Goal: Information Seeking & Learning: Learn about a topic

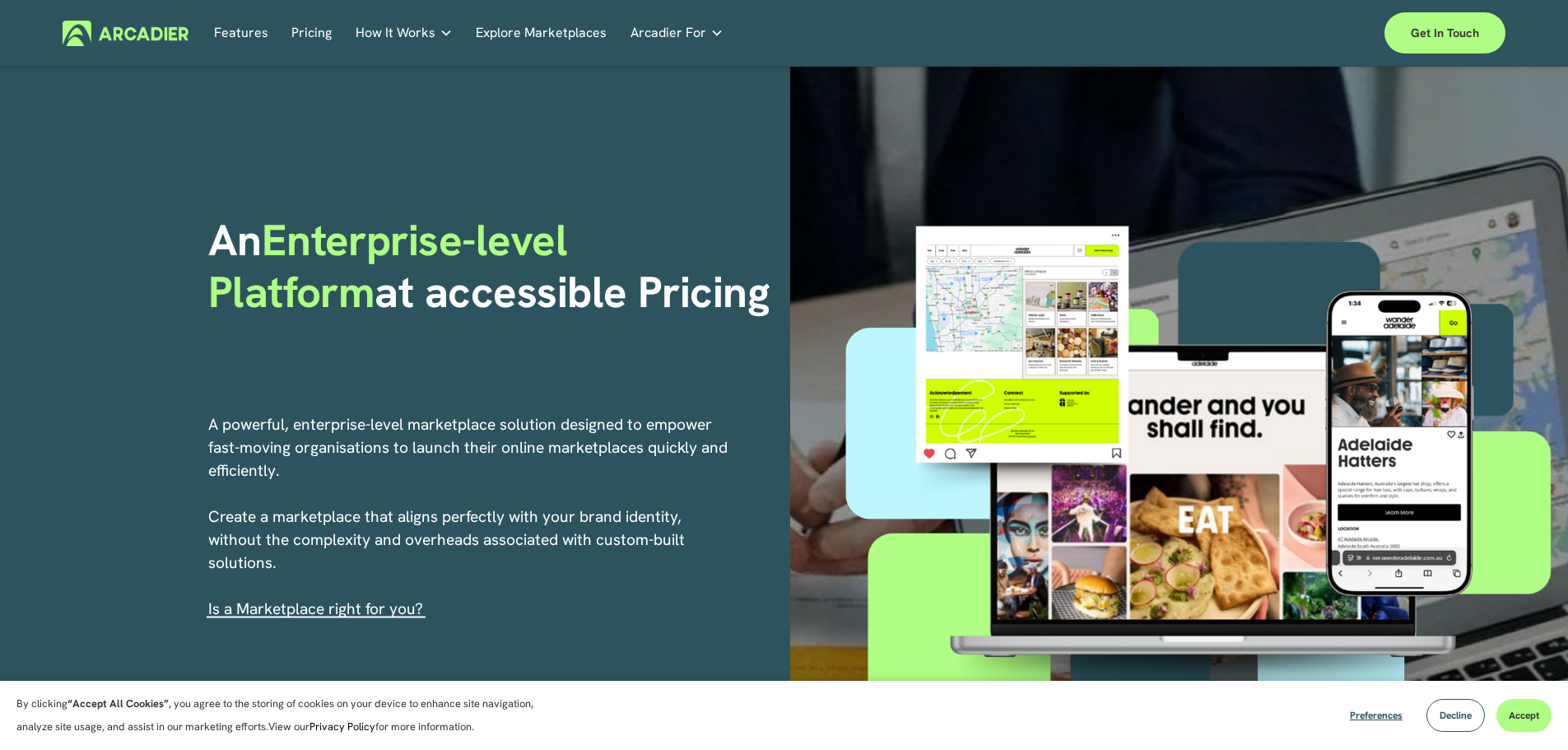
click at [303, 32] on link "Pricing" at bounding box center [312, 33] width 41 height 25
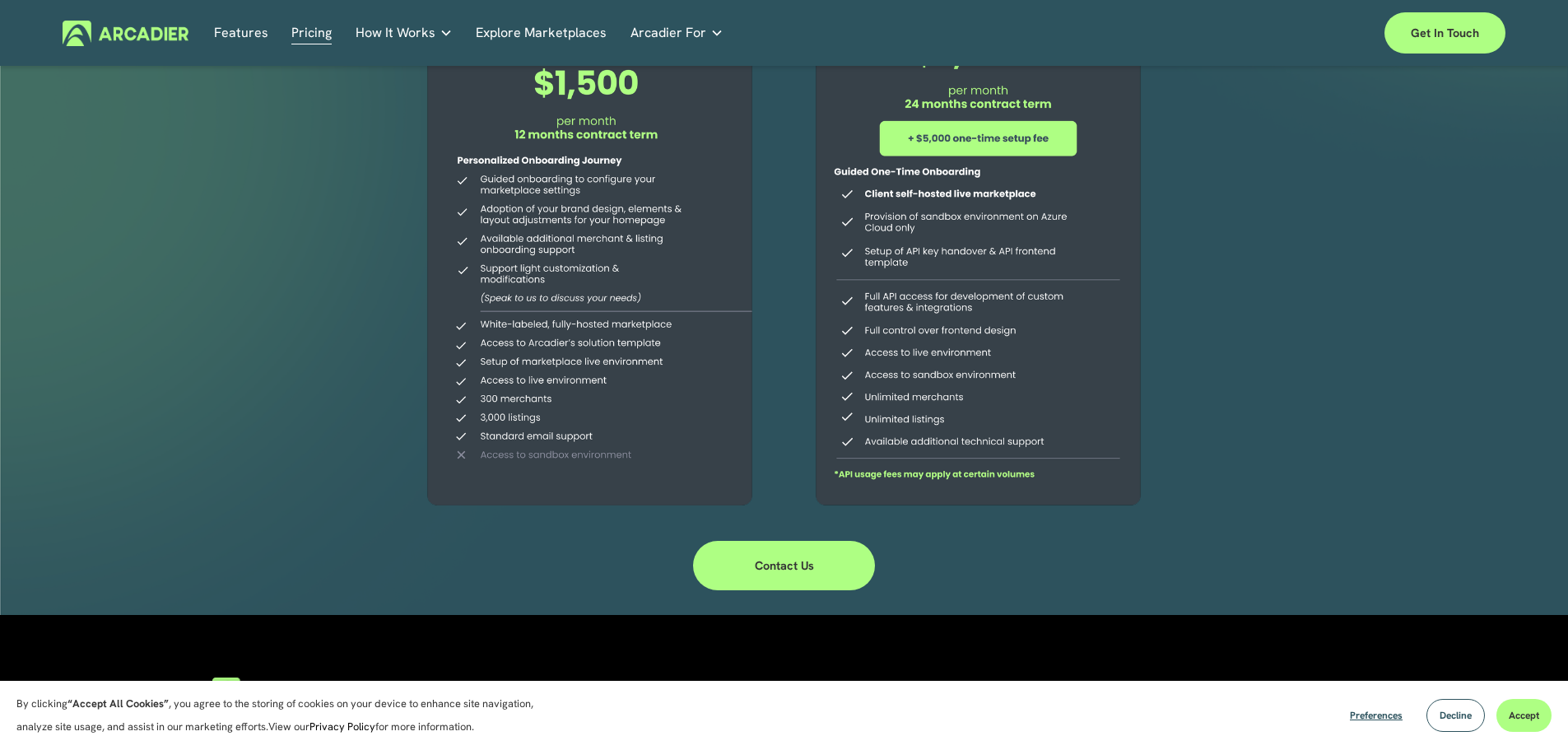
scroll to position [330, 0]
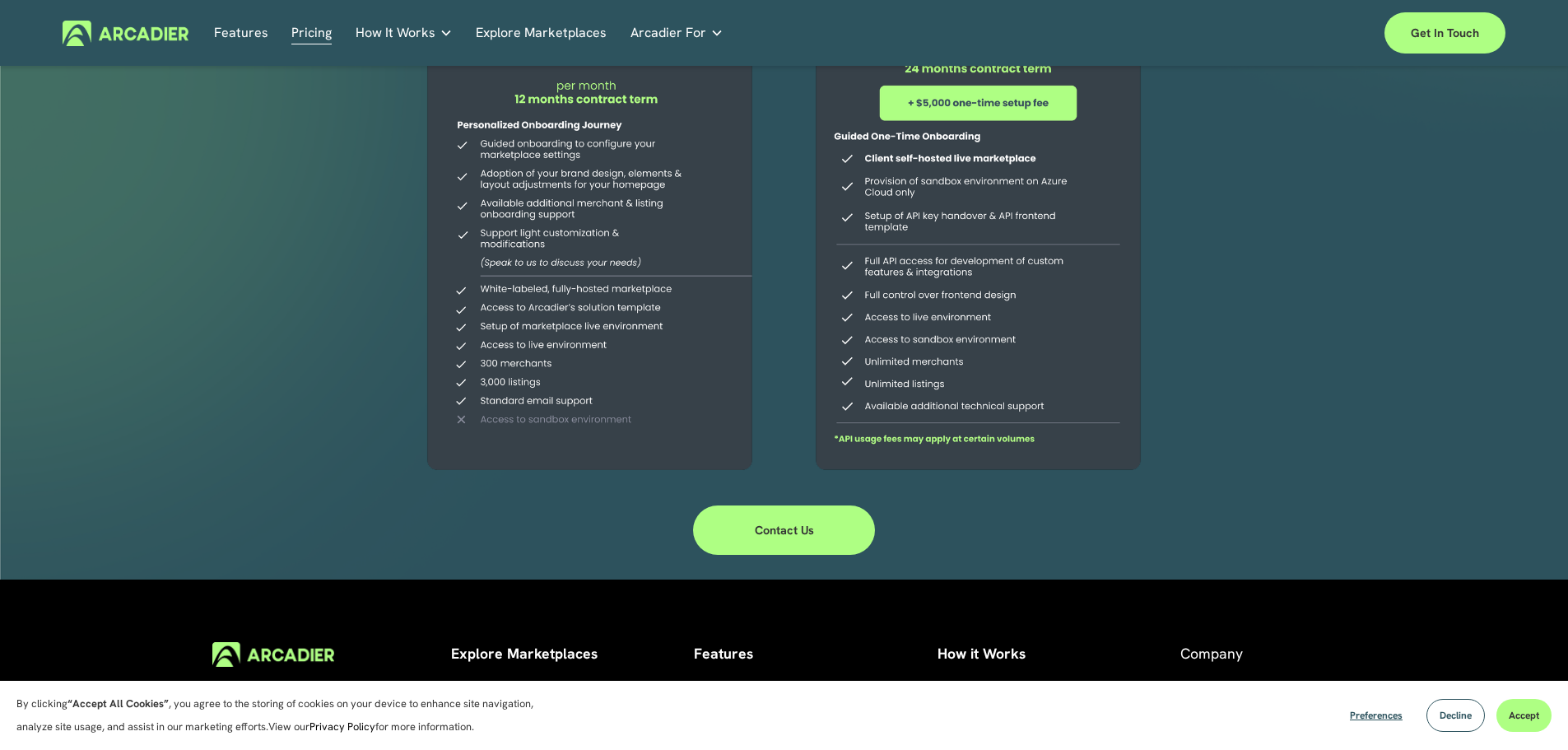
click at [514, 30] on link "Explore Marketplaces" at bounding box center [540, 33] width 130 height 25
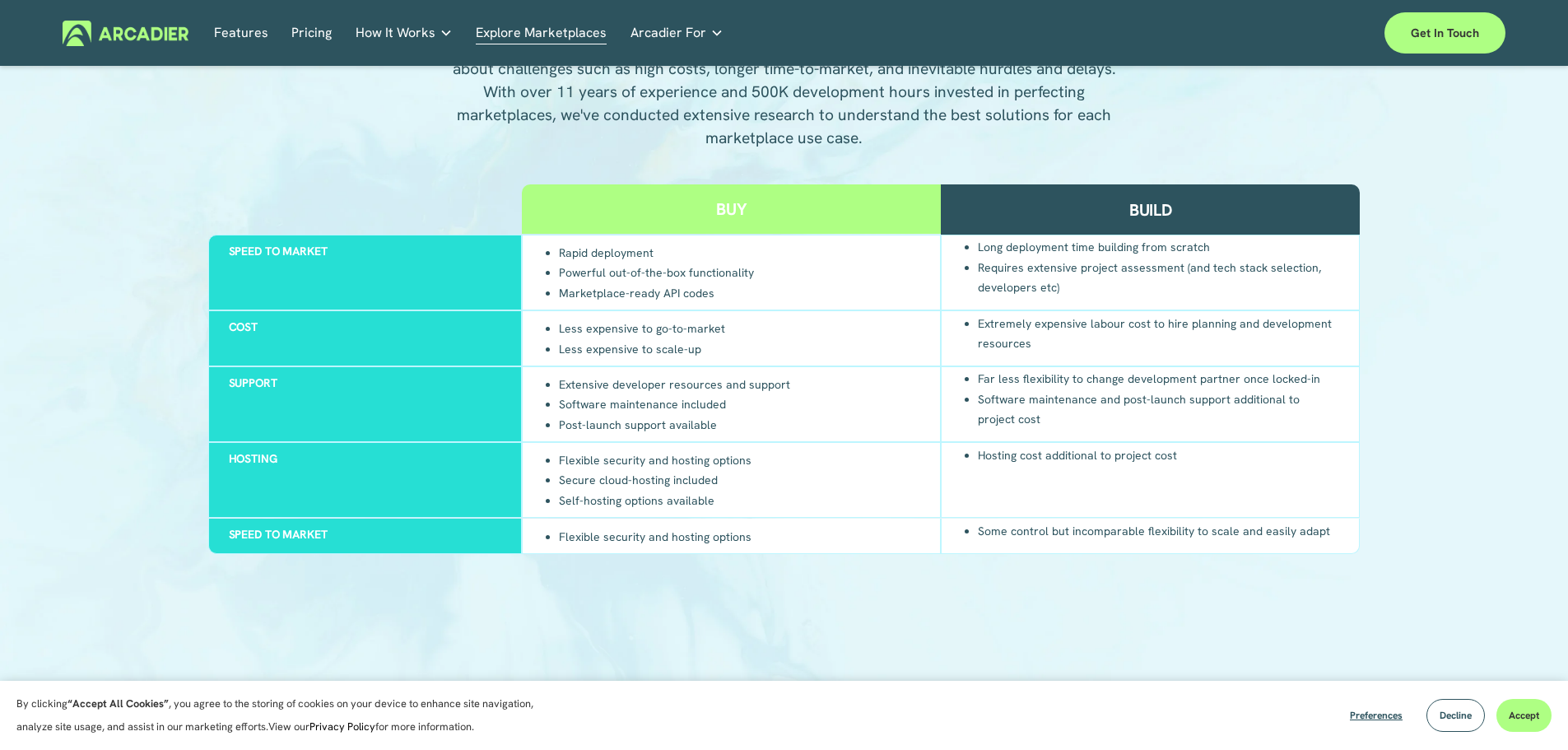
scroll to position [1647, 0]
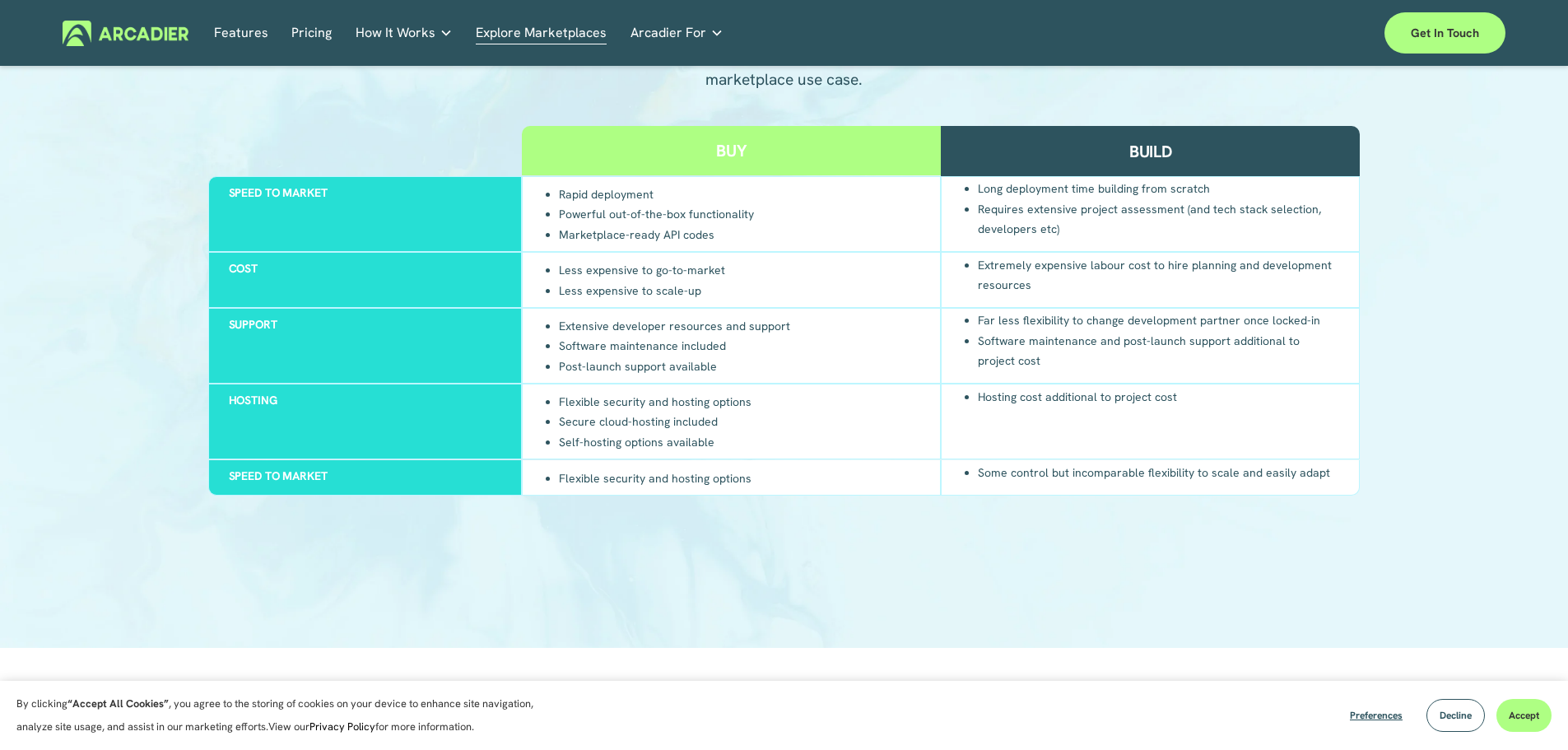
click at [253, 31] on link "Features" at bounding box center [242, 33] width 54 height 25
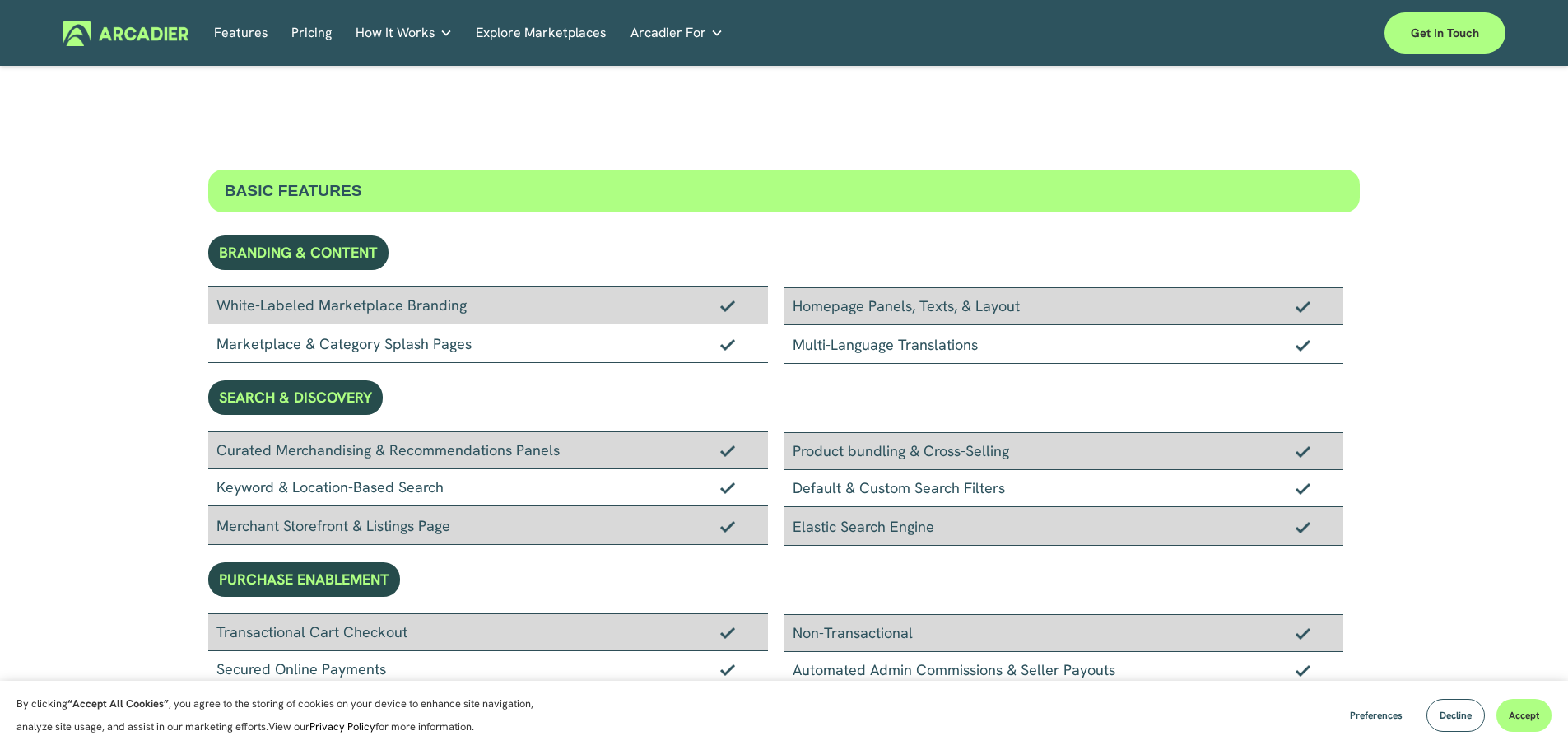
click at [305, 28] on link "Pricing" at bounding box center [312, 33] width 41 height 25
